Goal: Information Seeking & Learning: Learn about a topic

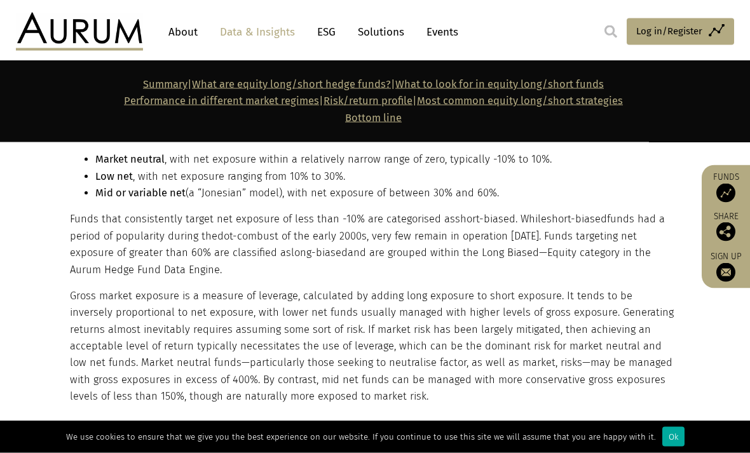
scroll to position [1212, 0]
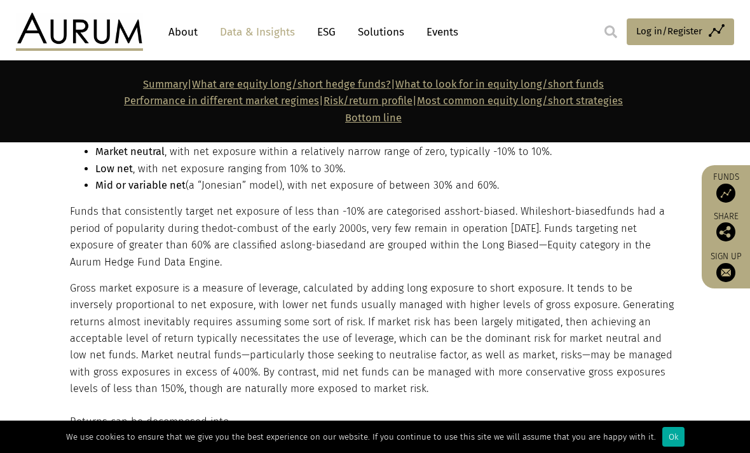
click at [662, 447] on div "Ok" at bounding box center [673, 437] width 22 height 20
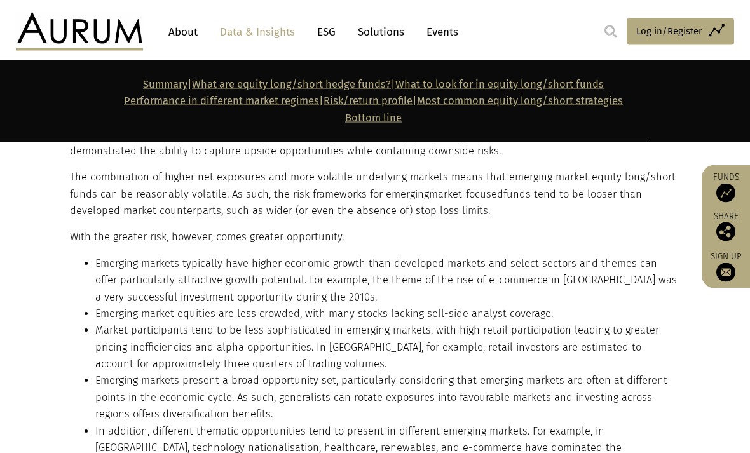
scroll to position [10849, 0]
click at [269, 25] on link "Data & Insights" at bounding box center [258, 32] width 88 height 24
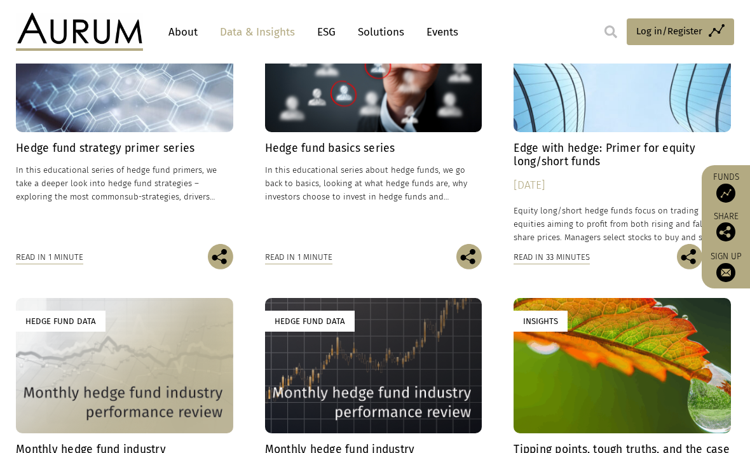
scroll to position [461, 0]
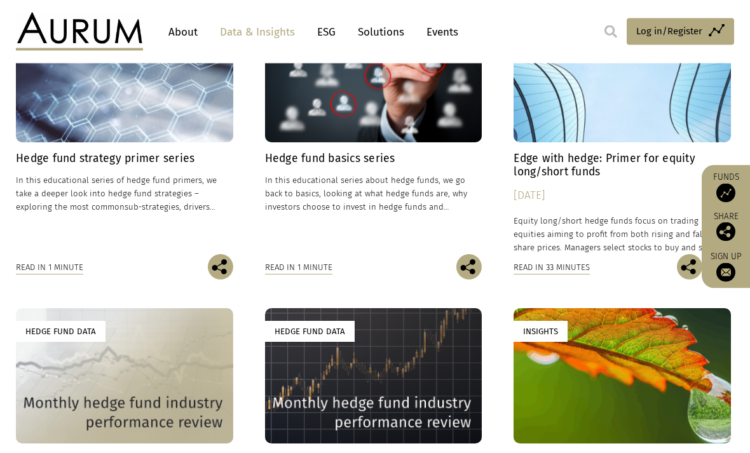
click at [208, 103] on div "Insights" at bounding box center [124, 75] width 217 height 135
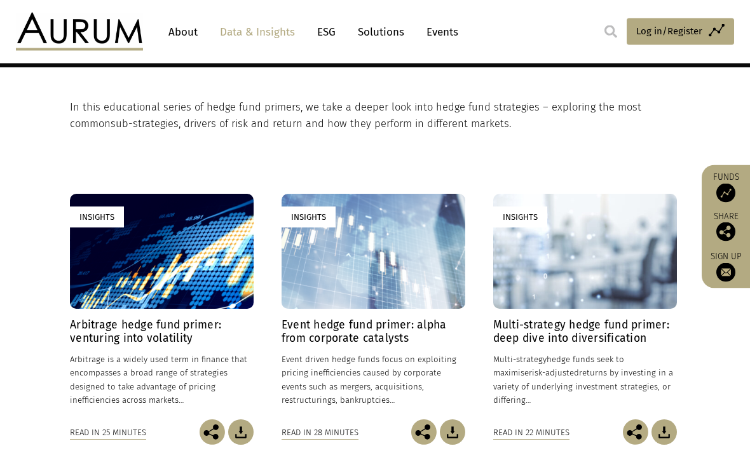
scroll to position [278, 0]
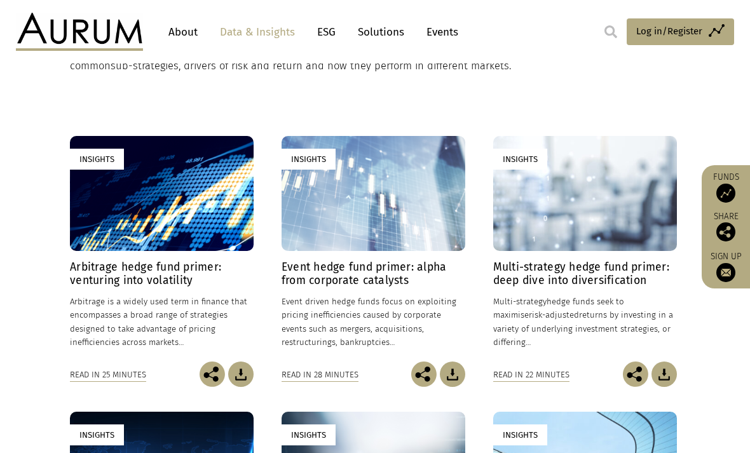
click at [435, 205] on div "Insights" at bounding box center [374, 193] width 184 height 115
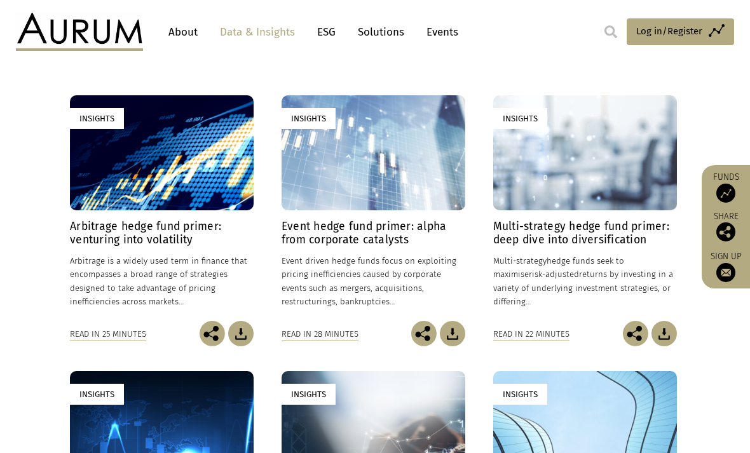
click at [91, 224] on h4 "Arbitrage hedge fund primer: venturing into volatility" at bounding box center [162, 233] width 184 height 27
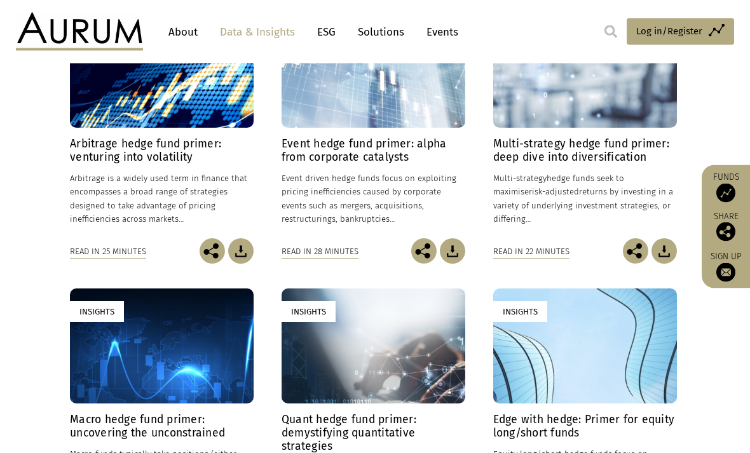
scroll to position [400, 0]
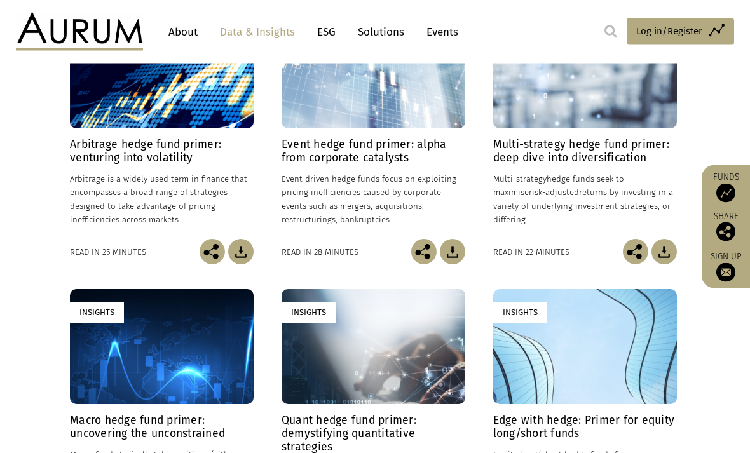
click at [628, 139] on h4 "Multi-strategy hedge fund primer: deep dive into diversification" at bounding box center [585, 152] width 184 height 27
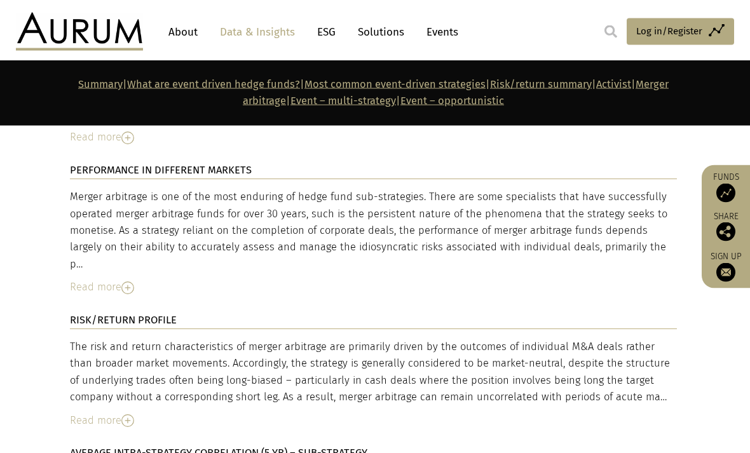
scroll to position [3996, 0]
click at [123, 416] on img at bounding box center [127, 422] width 13 height 13
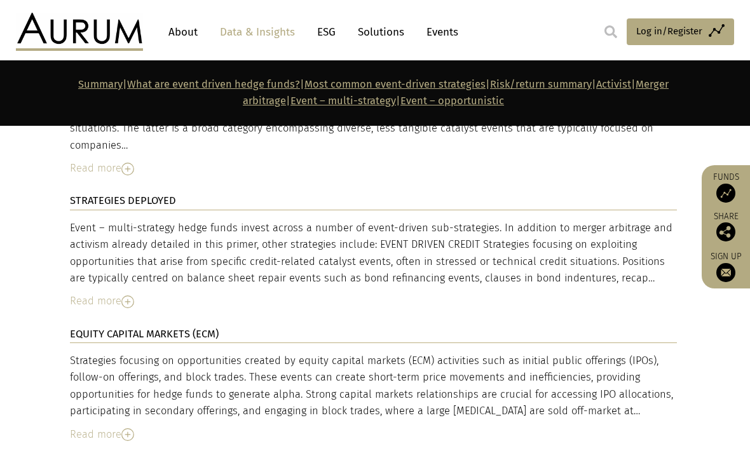
scroll to position [5269, 0]
click at [132, 429] on img at bounding box center [127, 435] width 13 height 13
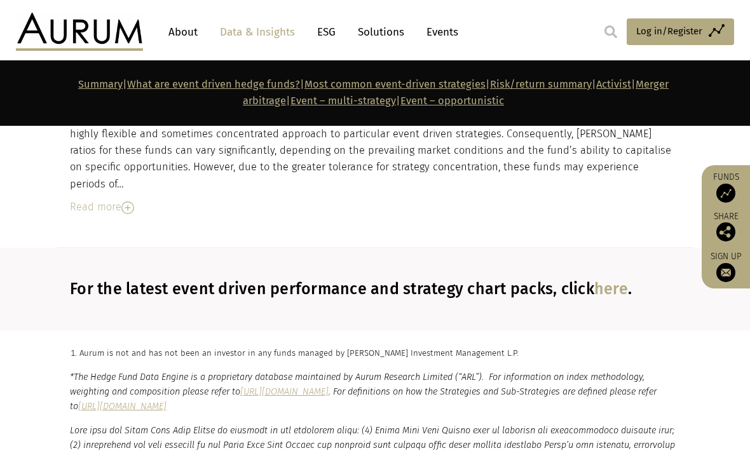
scroll to position [6623, 0]
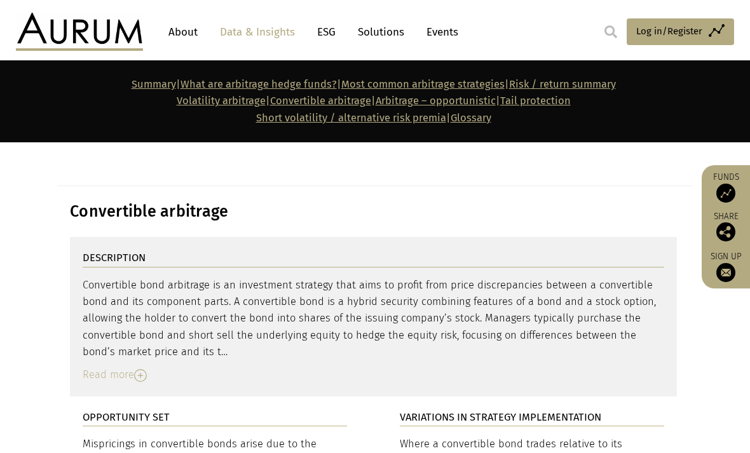
scroll to position [4233, 0]
click at [126, 366] on div "Read more" at bounding box center [374, 374] width 582 height 17
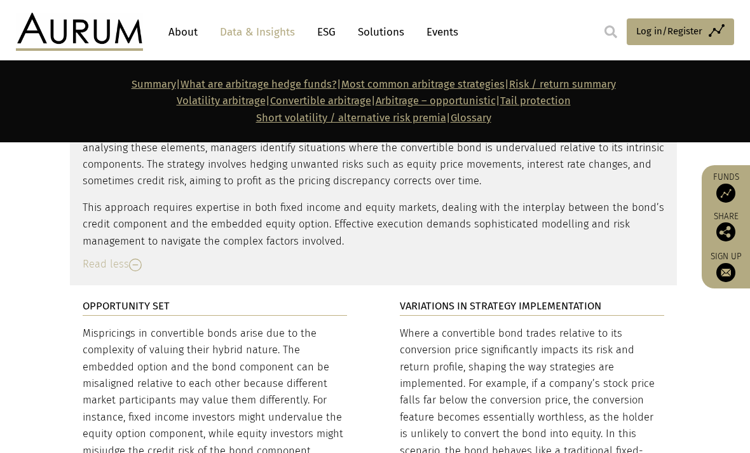
scroll to position [4545, 0]
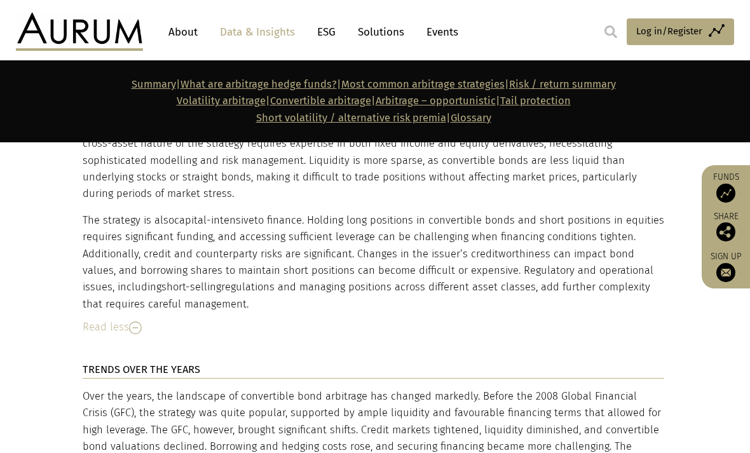
scroll to position [5245, 0]
click at [137, 388] on div "Over the years, the landscape of convertible bond arbitrage has changed markedl…" at bounding box center [374, 441] width 582 height 107
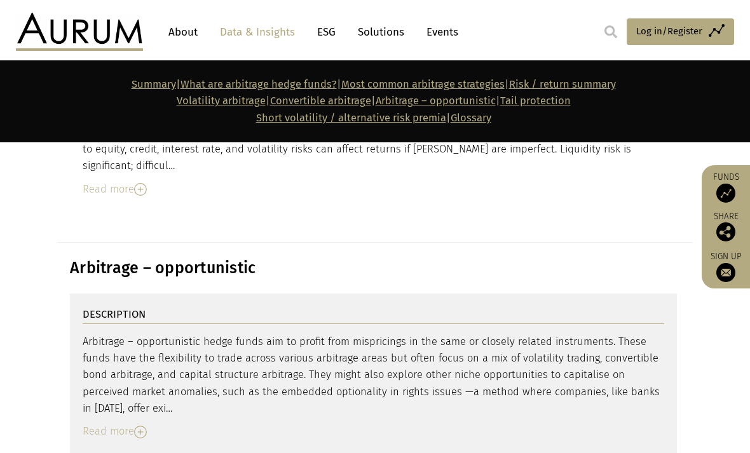
scroll to position [6069, 0]
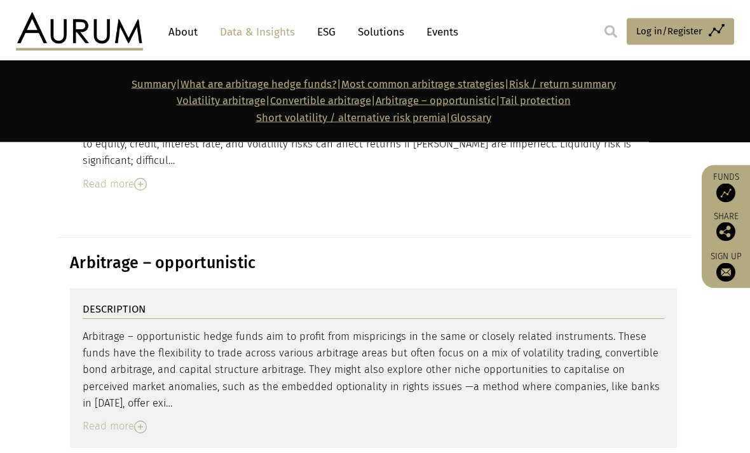
click at [140, 421] on img at bounding box center [140, 427] width 13 height 13
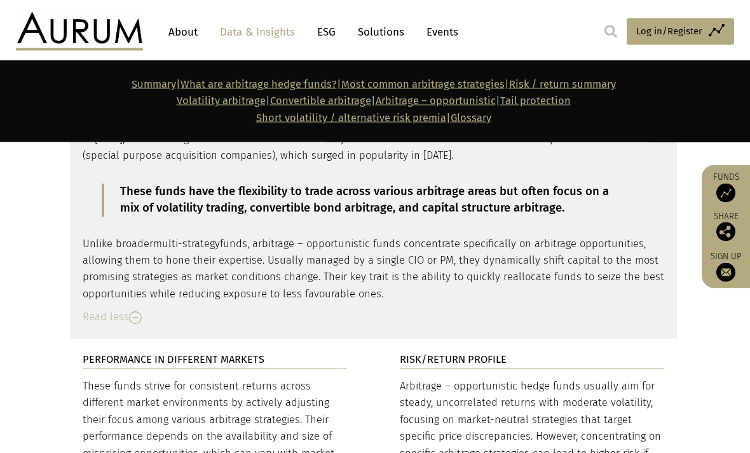
scroll to position [6335, 0]
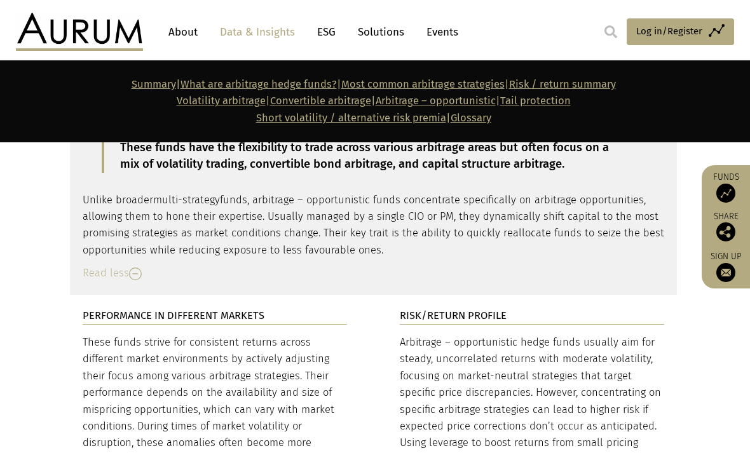
scroll to position [6413, 0]
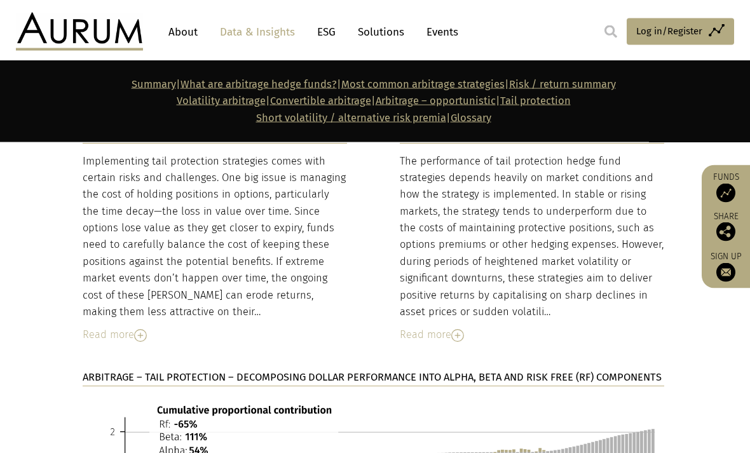
scroll to position [7141, 0]
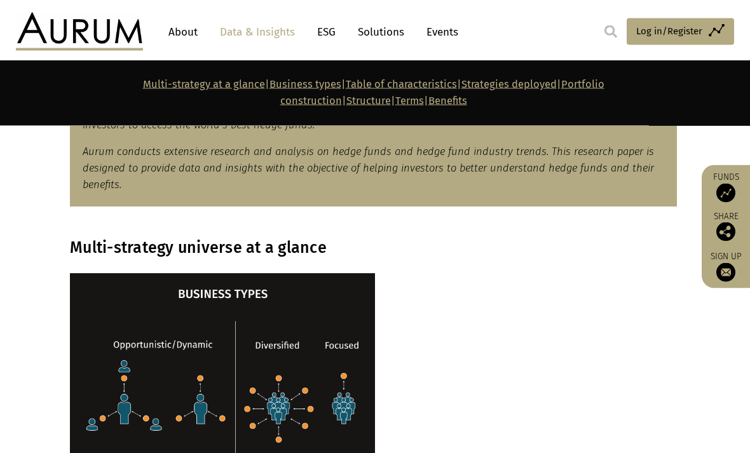
scroll to position [924, 0]
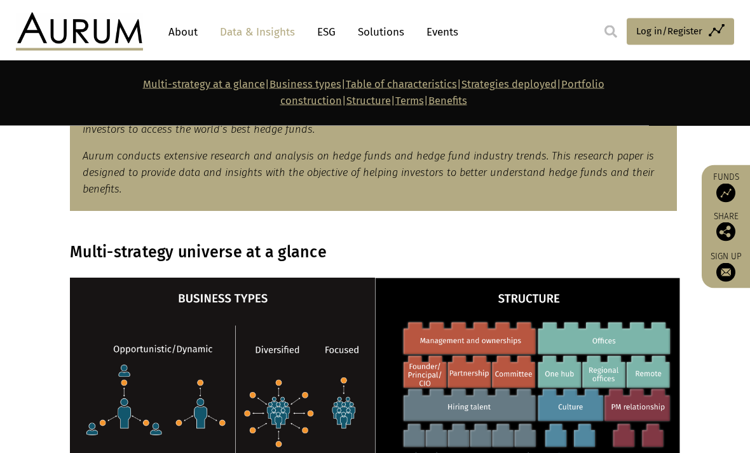
click at [611, 278] on img at bounding box center [527, 432] width 305 height 308
click at [59, 281] on div at bounding box center [375, 432] width 636 height 308
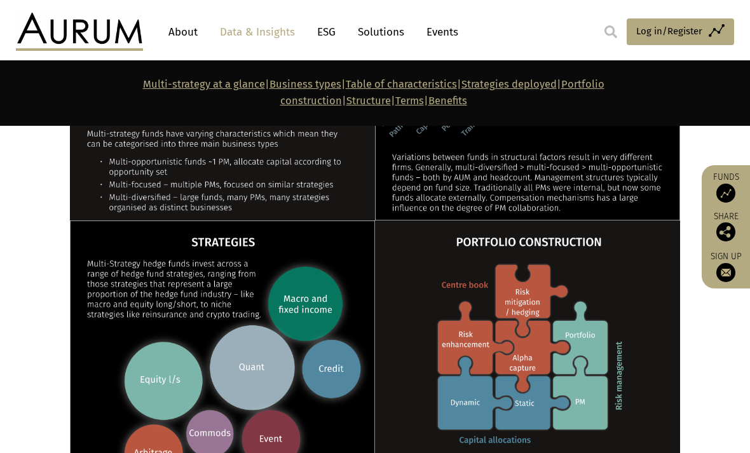
scroll to position [1298, 0]
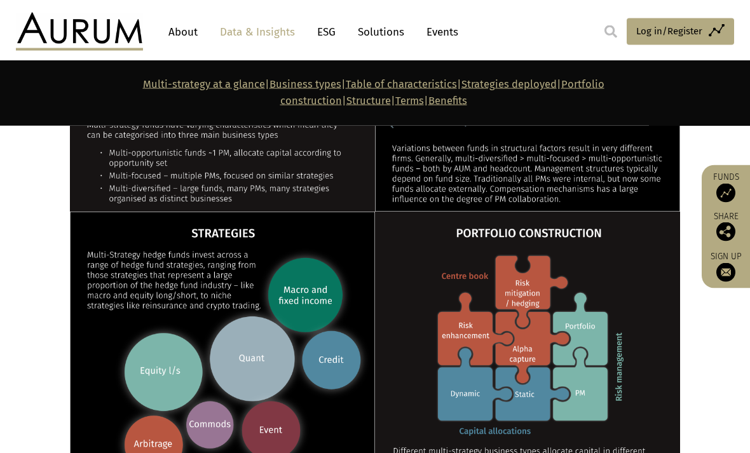
click at [263, 31] on link "Data & Insights" at bounding box center [258, 32] width 88 height 24
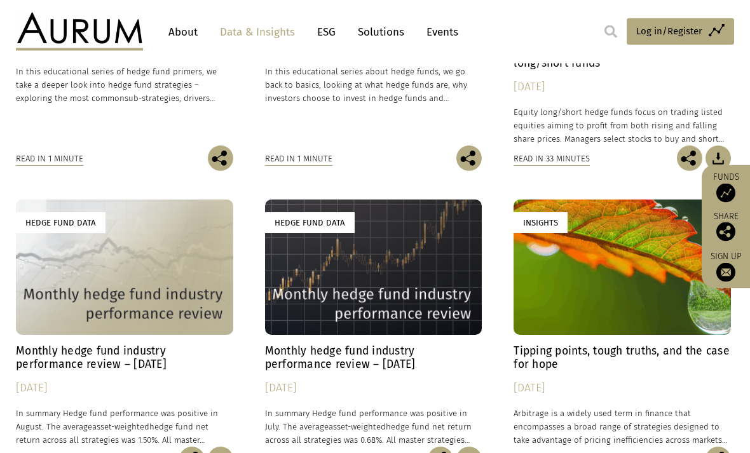
scroll to position [627, 0]
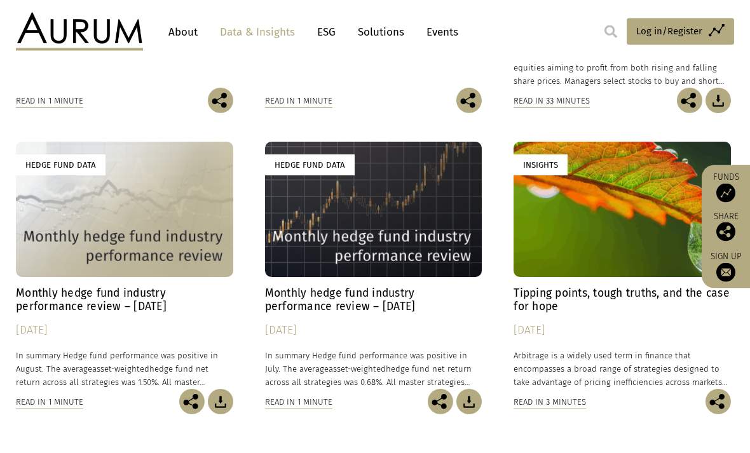
click at [35, 294] on h4 "Monthly hedge fund industry performance review – [DATE]" at bounding box center [124, 300] width 217 height 27
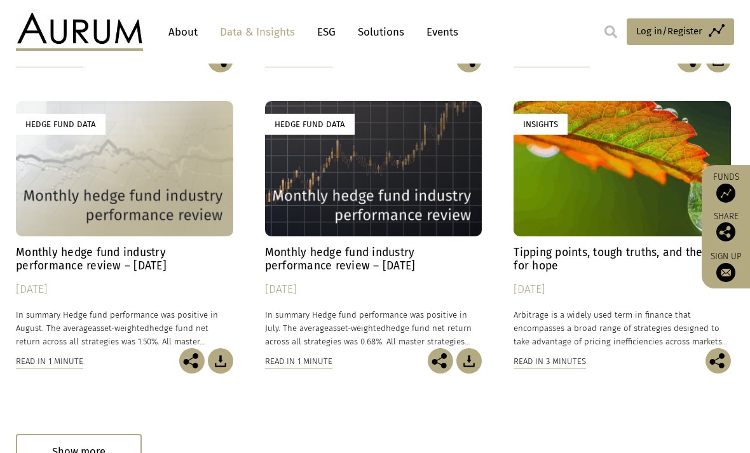
click at [465, 182] on div "Hedge Fund Data" at bounding box center [373, 168] width 217 height 135
click at [625, 195] on div "Insights" at bounding box center [622, 168] width 217 height 135
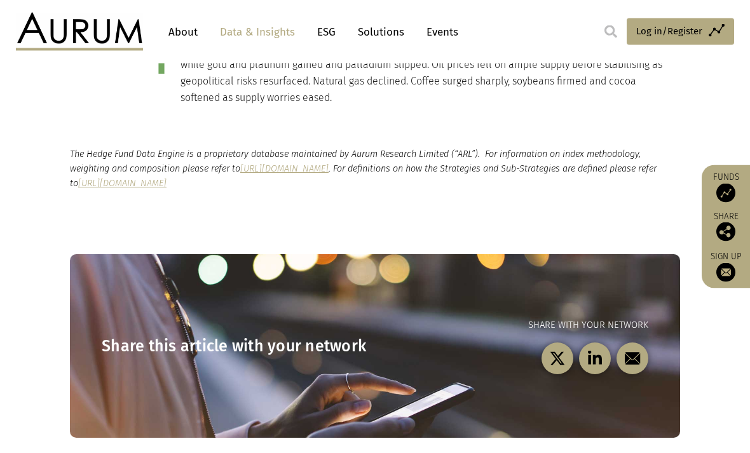
scroll to position [1352, 0]
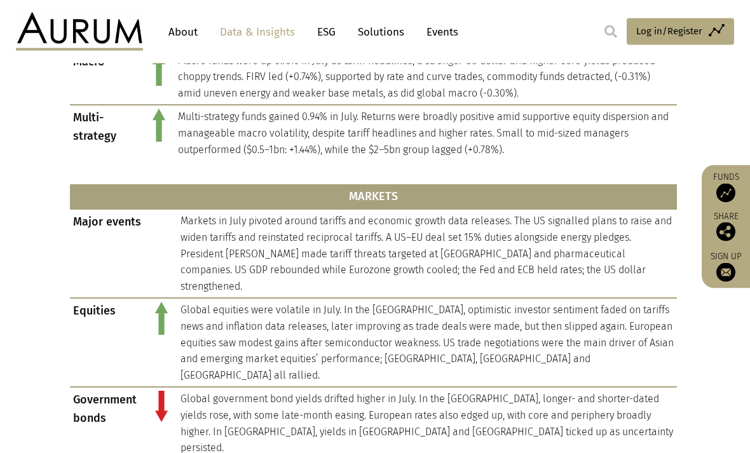
scroll to position [873, 0]
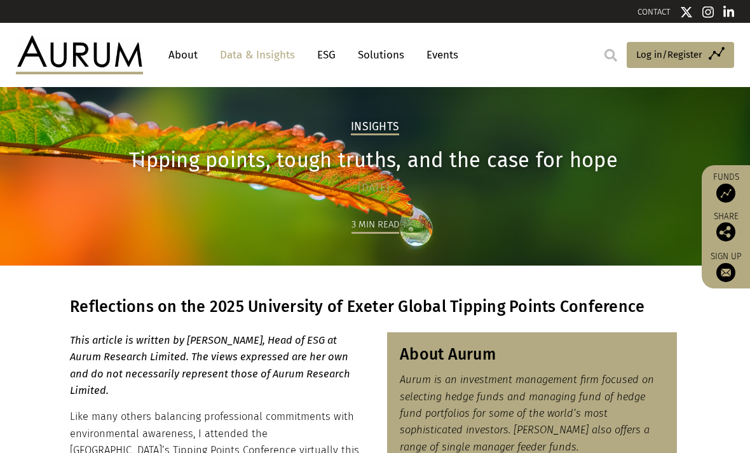
click at [430, 57] on link "Events" at bounding box center [439, 55] width 38 height 24
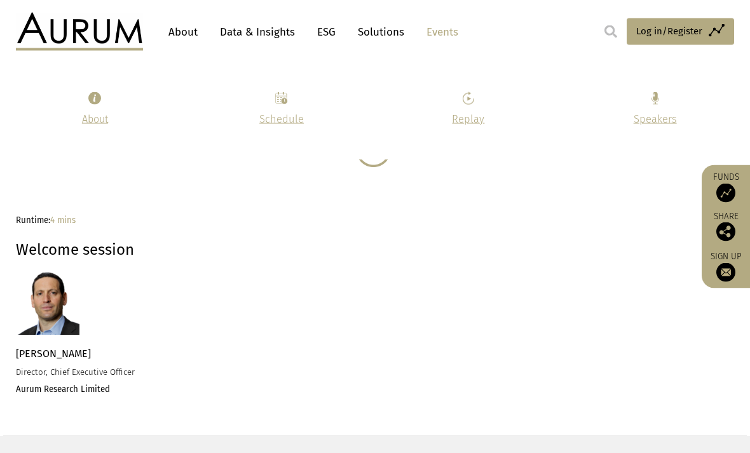
scroll to position [1187, 0]
click at [180, 22] on link "About" at bounding box center [183, 32] width 42 height 24
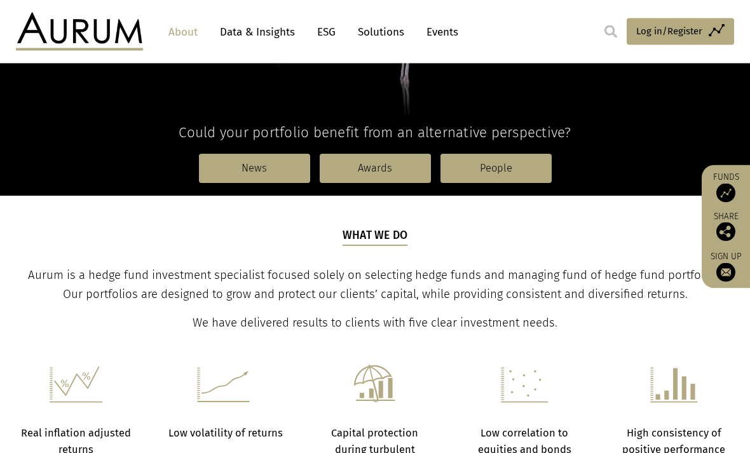
scroll to position [302, 0]
click at [518, 179] on link "People" at bounding box center [495, 168] width 111 height 29
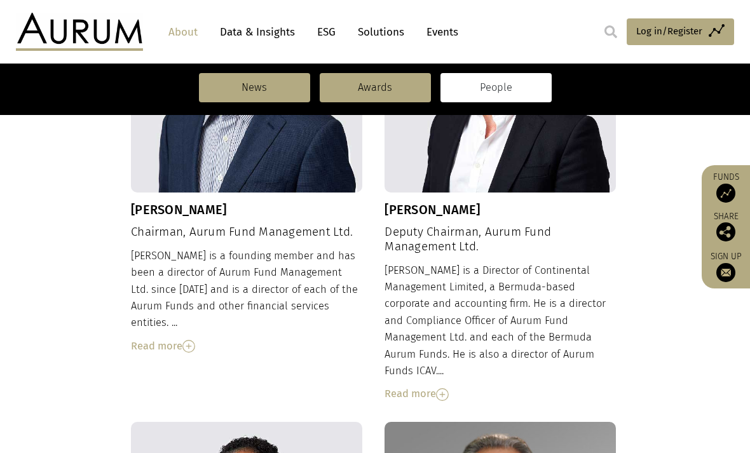
scroll to position [584, 0]
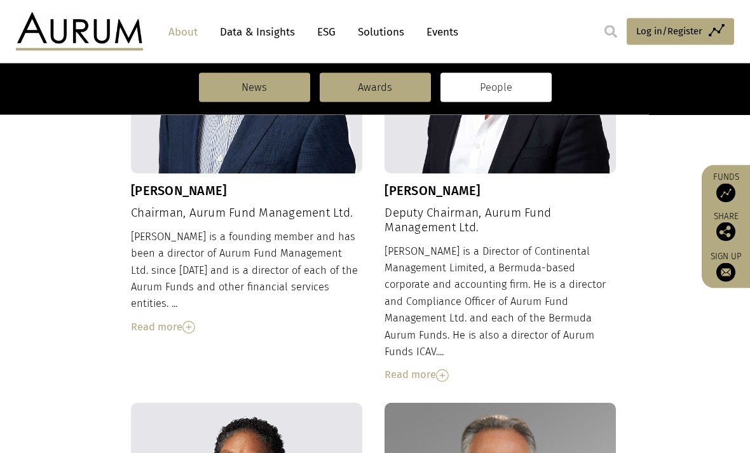
click at [443, 370] on img at bounding box center [442, 376] width 13 height 13
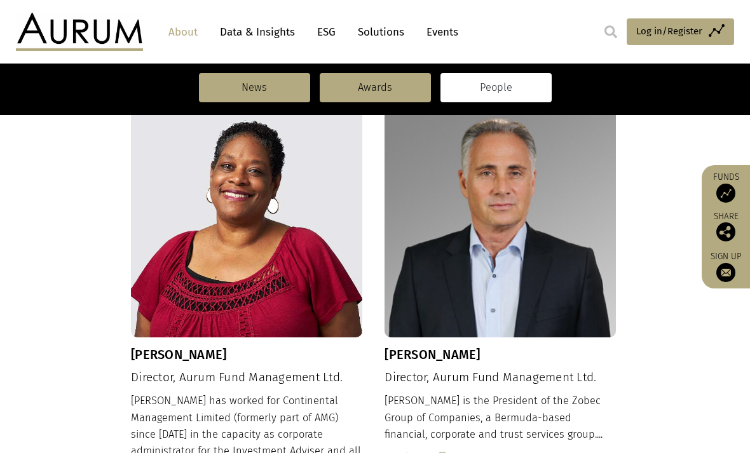
scroll to position [1118, 0]
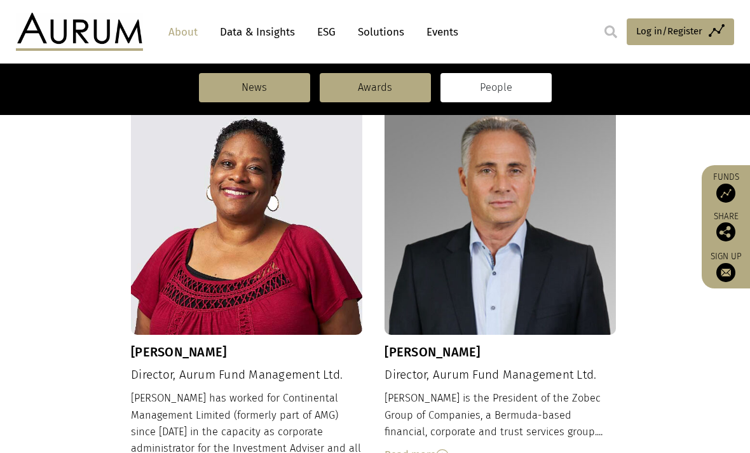
click at [456, 390] on div "Kevin is the President of the Zobec Group of Companies, a Bermuda-based financi…" at bounding box center [500, 427] width 231 height 74
click at [449, 449] on img at bounding box center [442, 455] width 13 height 13
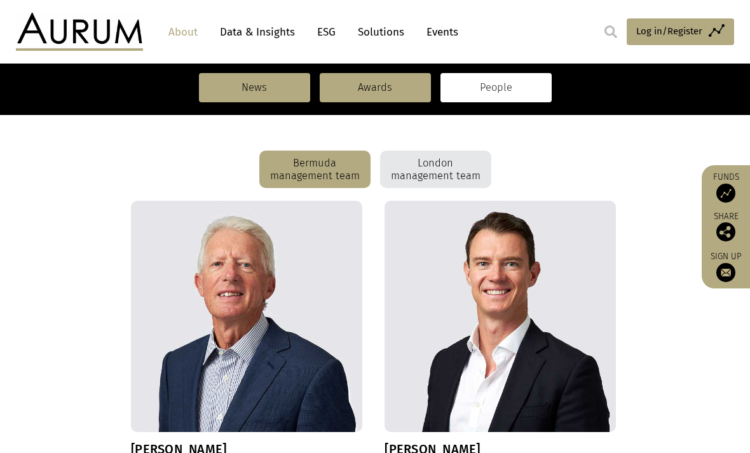
scroll to position [280, 0]
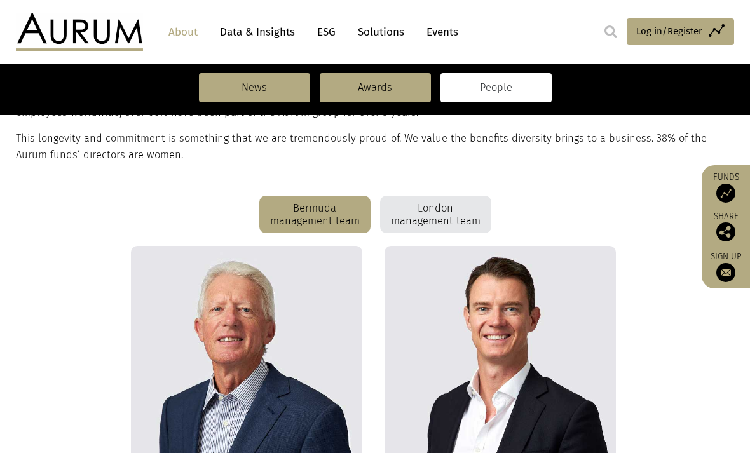
click at [462, 207] on div "London management team" at bounding box center [435, 215] width 111 height 38
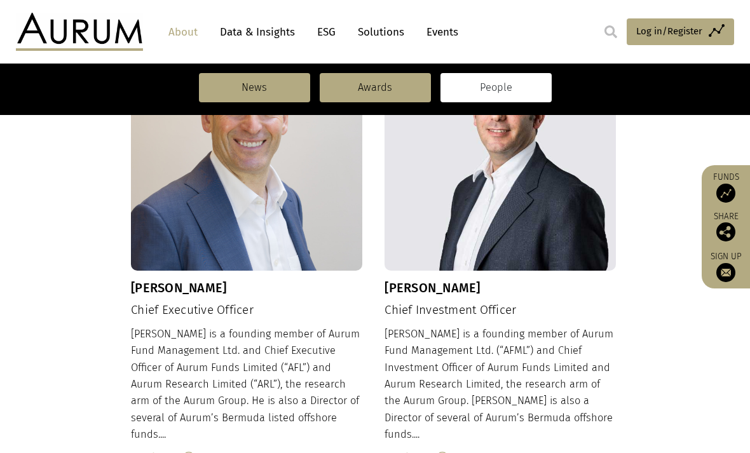
scroll to position [489, 0]
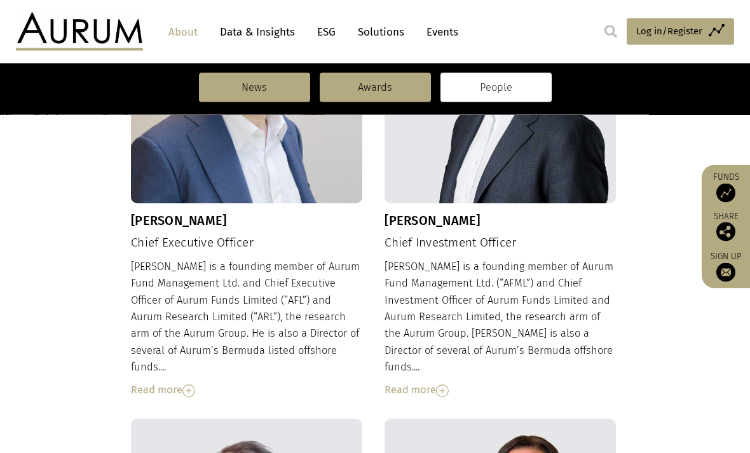
click at [195, 385] on img at bounding box center [188, 391] width 13 height 13
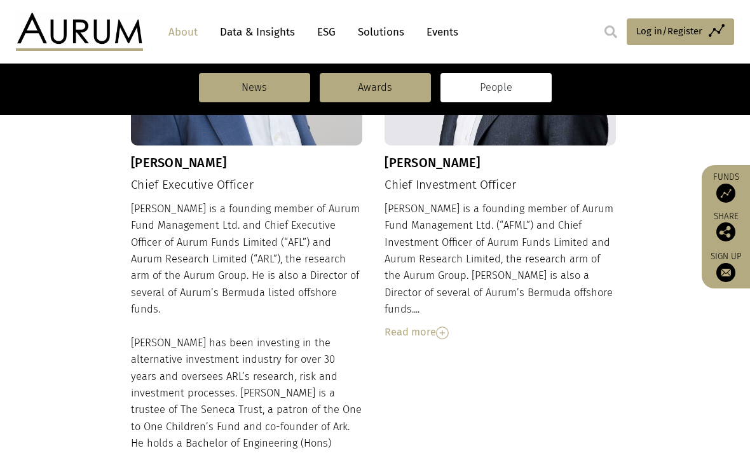
scroll to position [613, 0]
click at [446, 326] on img at bounding box center [442, 332] width 13 height 13
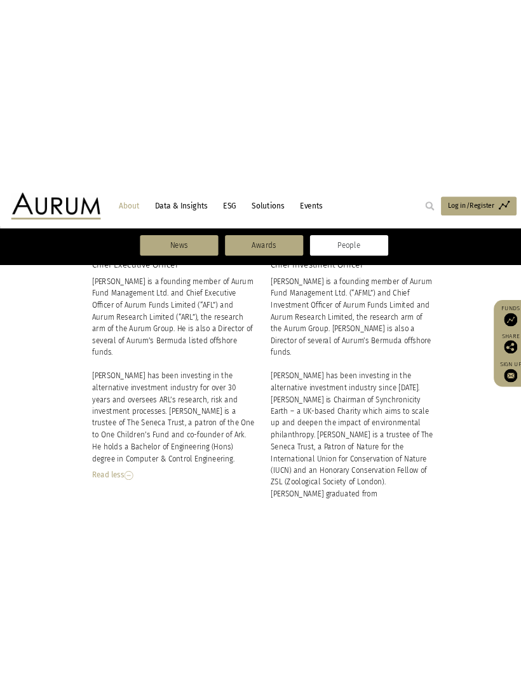
scroll to position [575, 0]
